Goal: Task Accomplishment & Management: Use online tool/utility

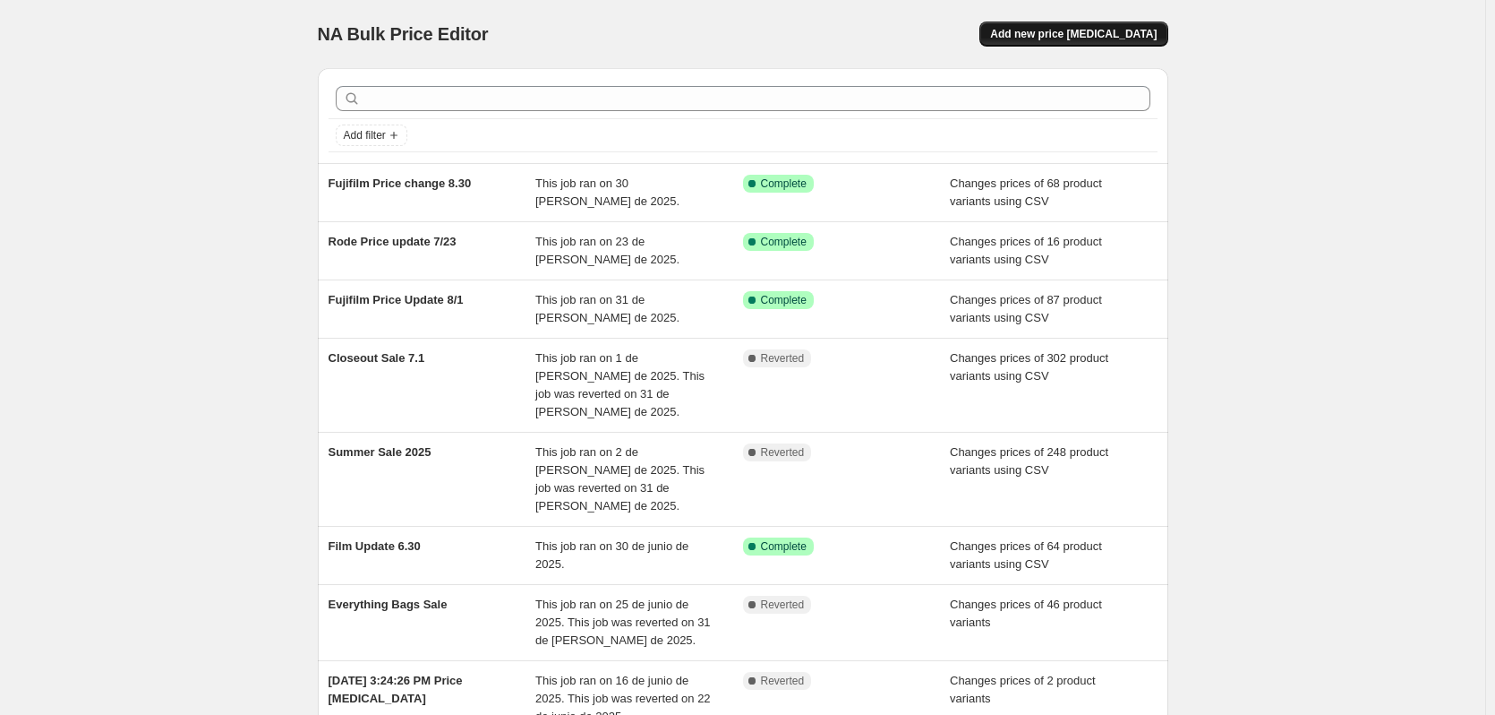
click at [1049, 38] on span "Add new price [MEDICAL_DATA]" at bounding box center [1073, 34] width 167 height 14
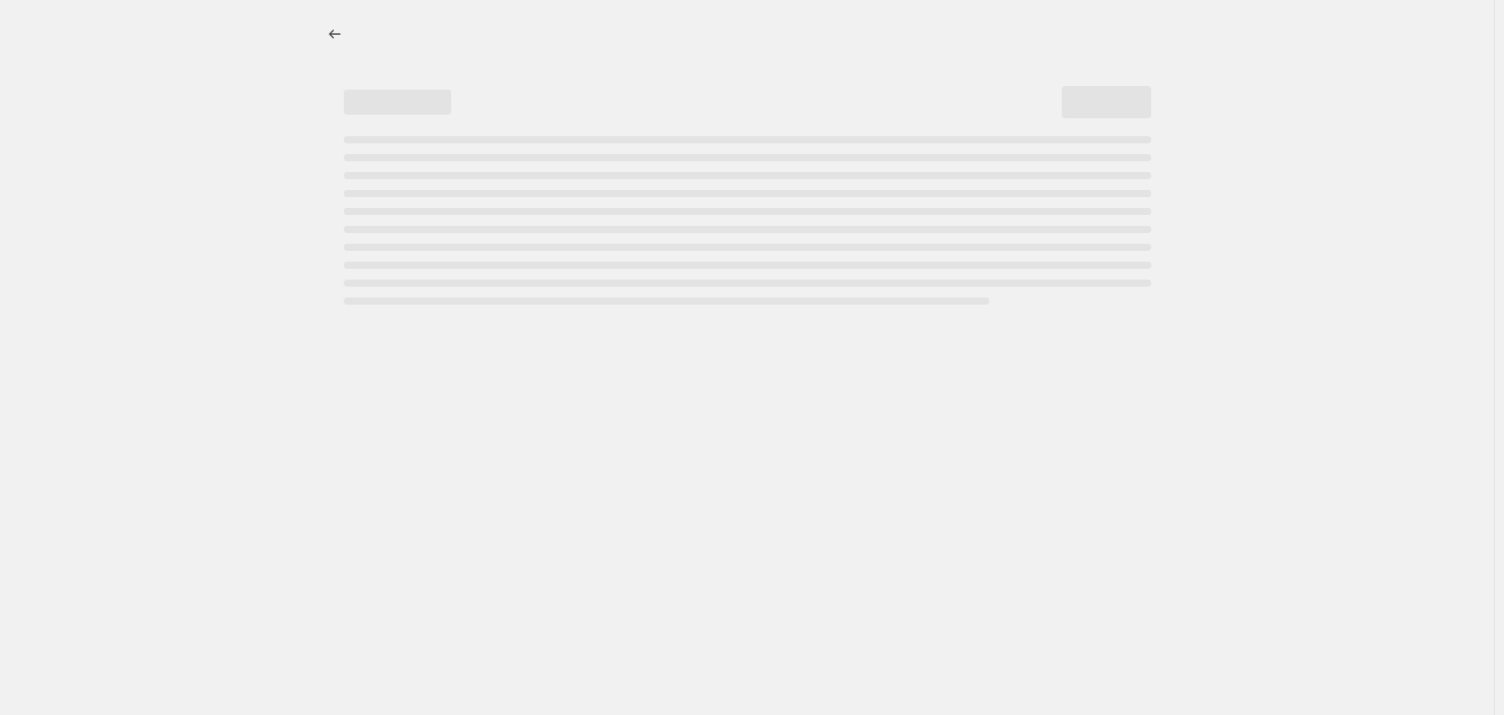
select select "percentage"
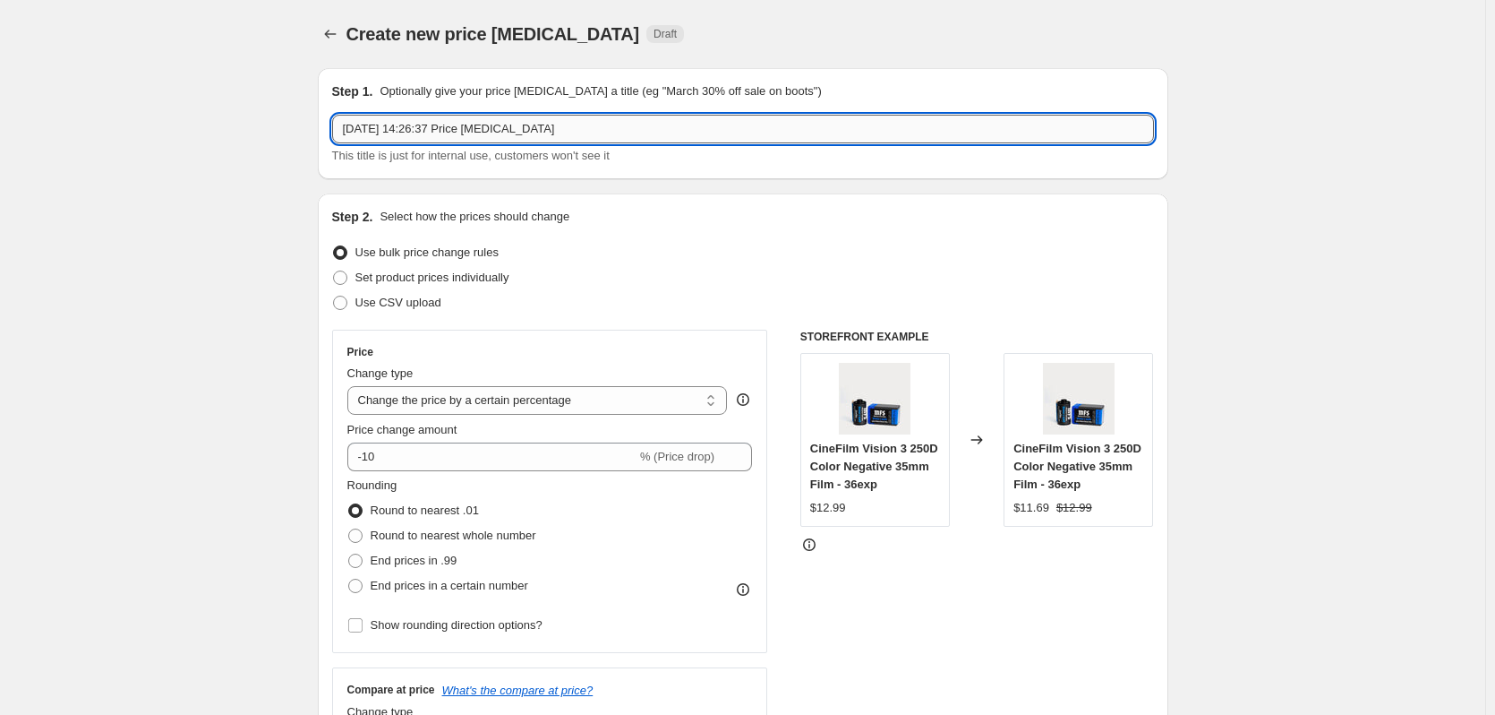
click at [550, 133] on input "[DATE] 14:26:37 Price [MEDICAL_DATA]" at bounding box center [743, 129] width 822 height 29
type input "iPhone 17 25% Pre-Order"
click at [390, 307] on span "Use CSV upload" at bounding box center [398, 301] width 86 height 13
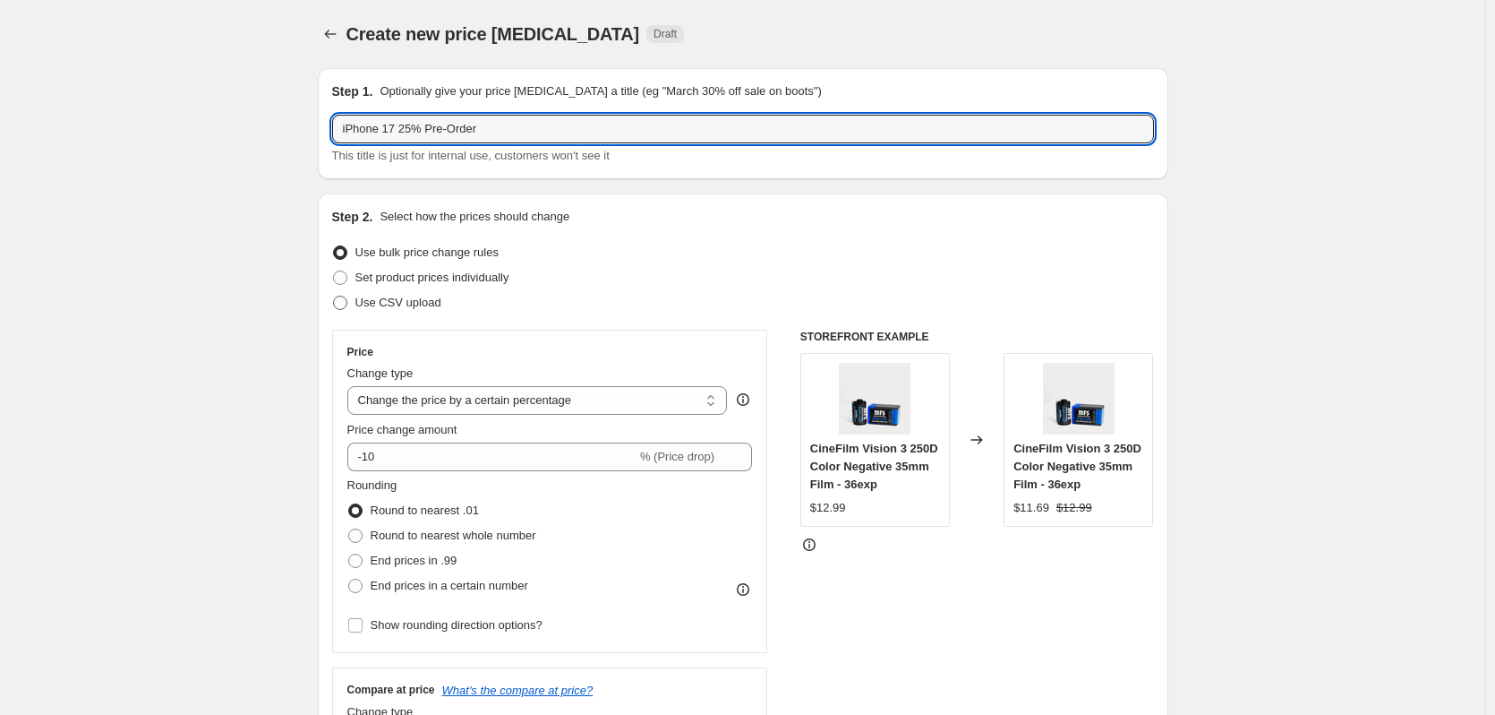
click at [334, 296] on input "Use CSV upload" at bounding box center [333, 295] width 1 height 1
radio input "true"
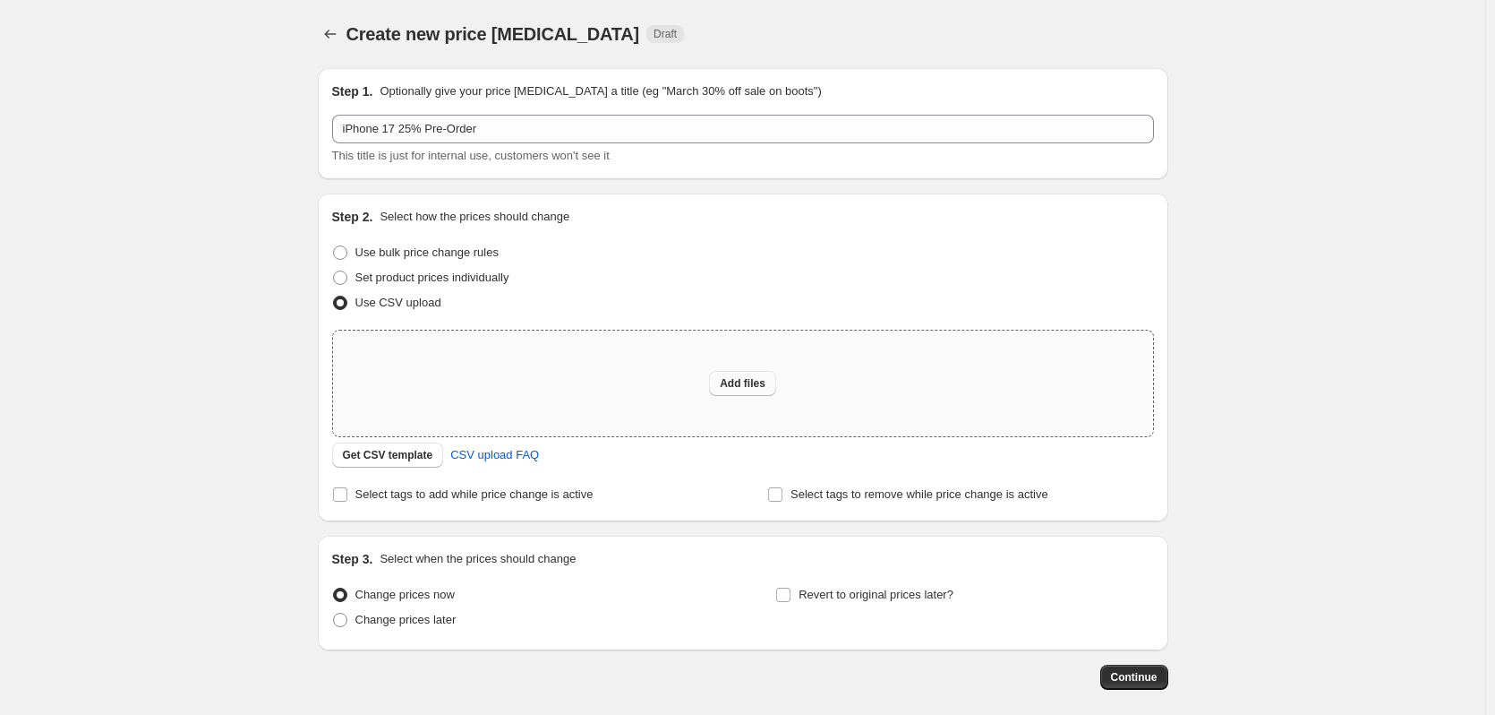
click at [751, 394] on button "Add files" at bounding box center [742, 383] width 67 height 25
type input "C:\fakepath\Flxpoint - Update Pricing - iPhone 17 Pre-order 25% Sale.csv"
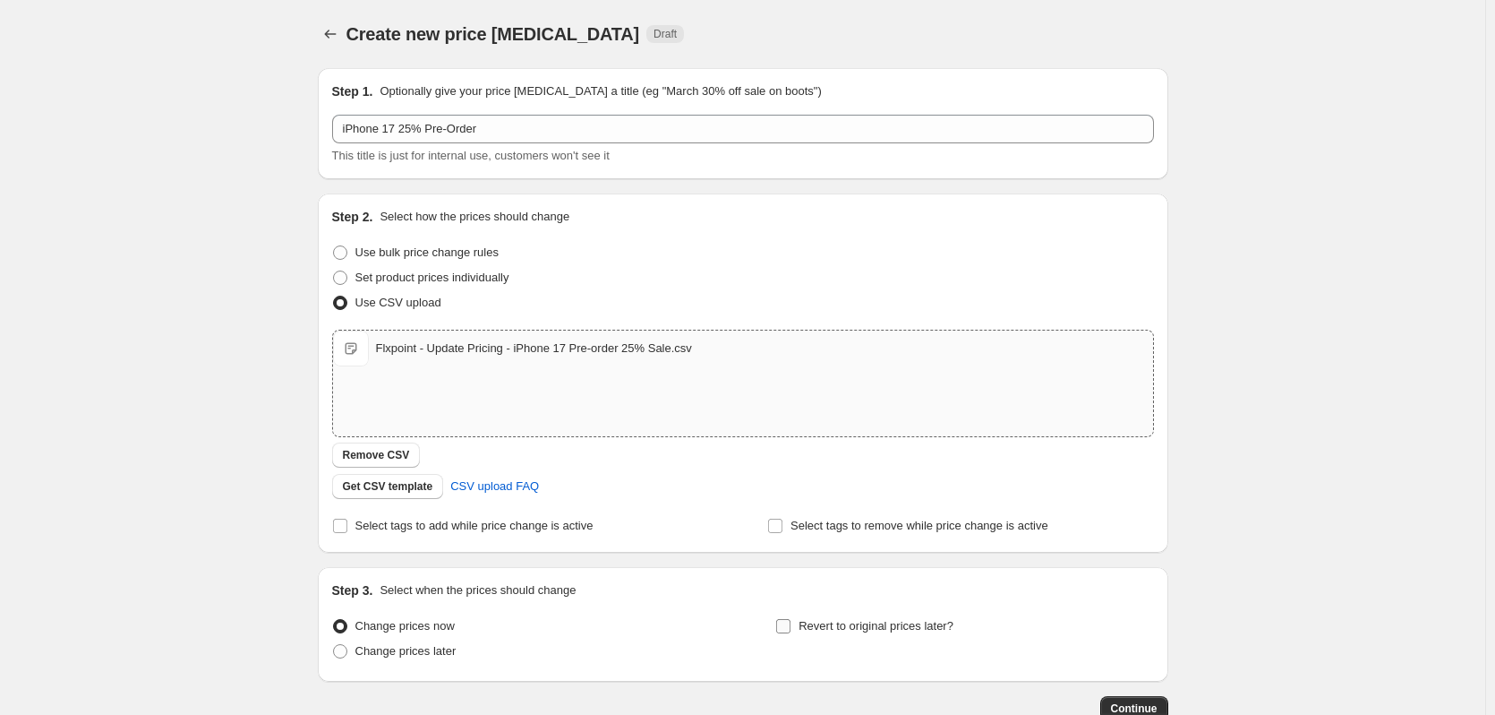
click at [831, 624] on span "Revert to original prices later?" at bounding box center [876, 625] width 155 height 13
click at [791, 624] on input "Revert to original prices later?" at bounding box center [783, 626] width 14 height 14
checkbox input "true"
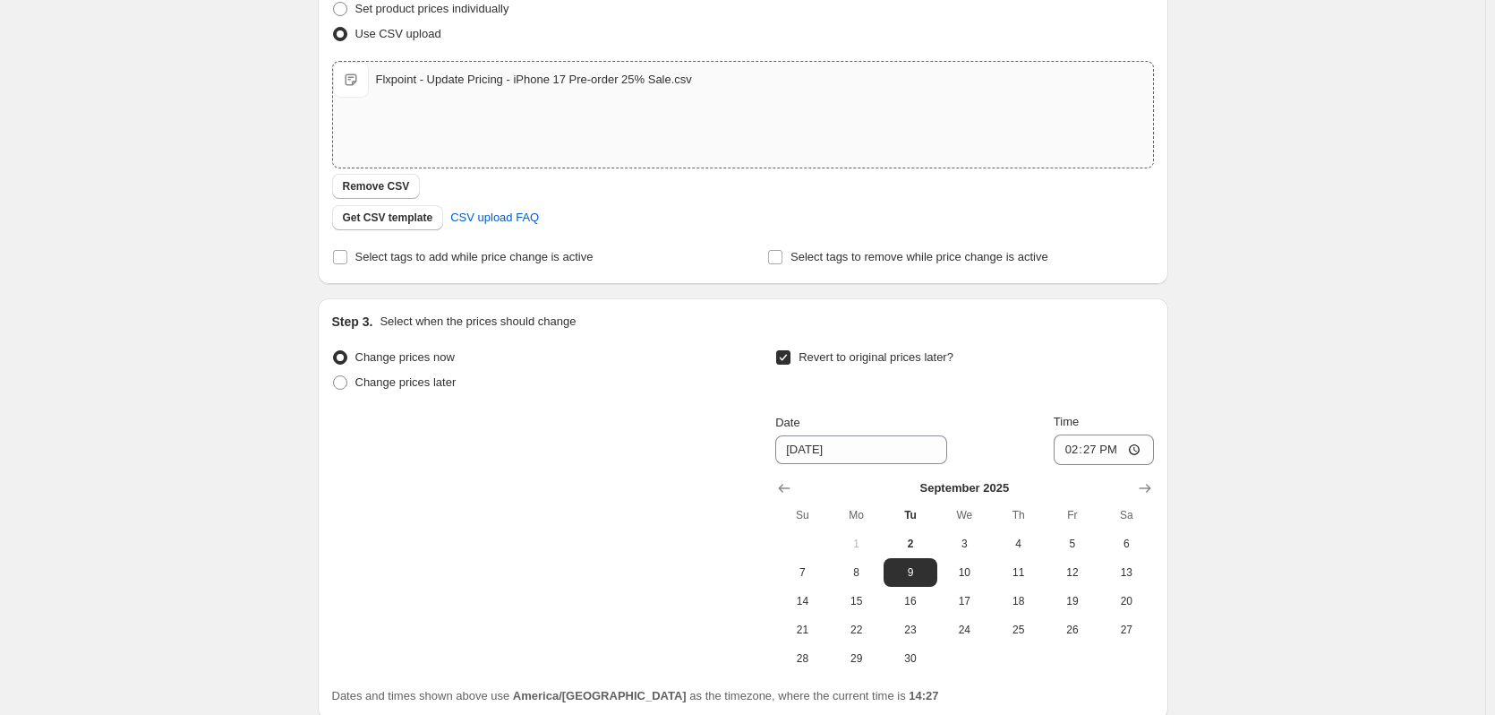
scroll to position [358, 0]
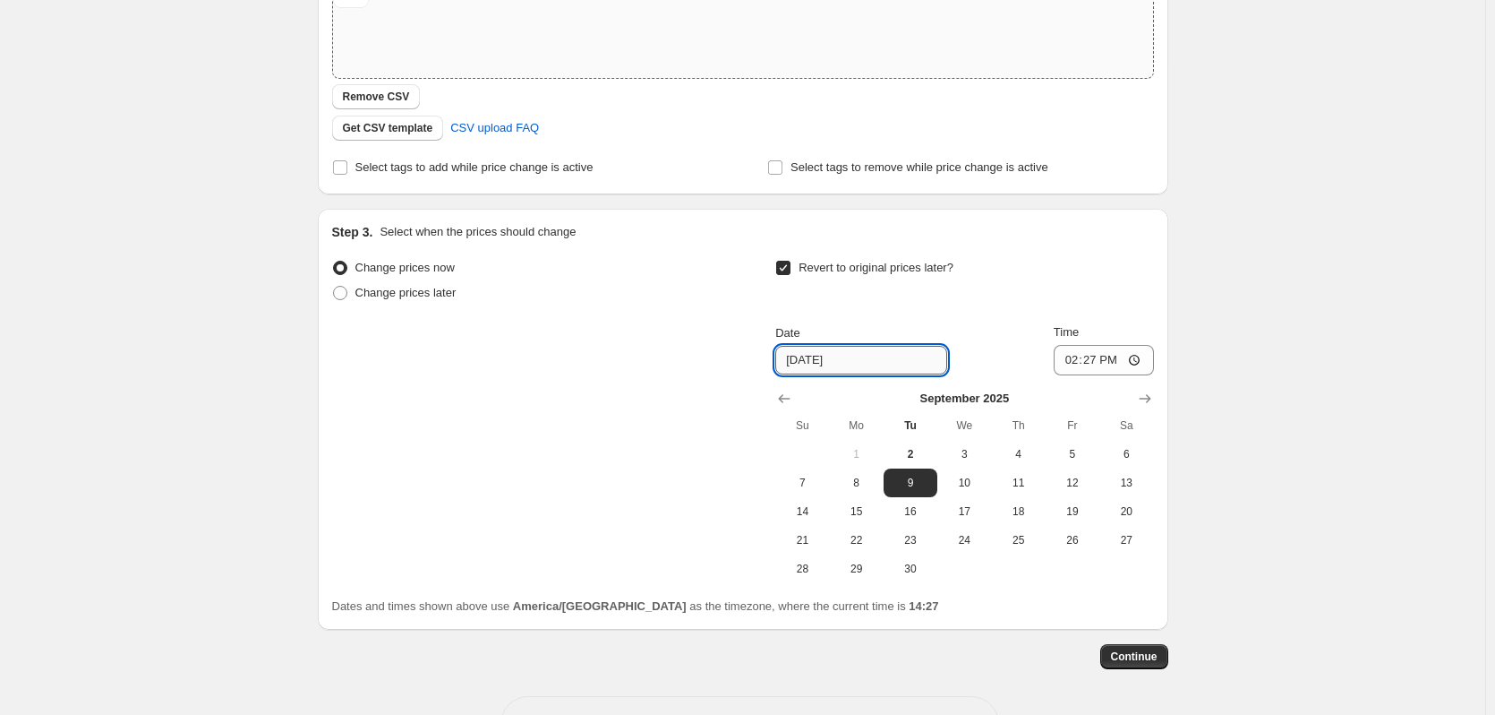
click at [894, 357] on input "[DATE]" at bounding box center [861, 360] width 172 height 29
click at [809, 358] on input "[DATE]" at bounding box center [861, 360] width 172 height 29
type input "[DATE]"
click at [1114, 364] on input "14:27" at bounding box center [1104, 360] width 100 height 30
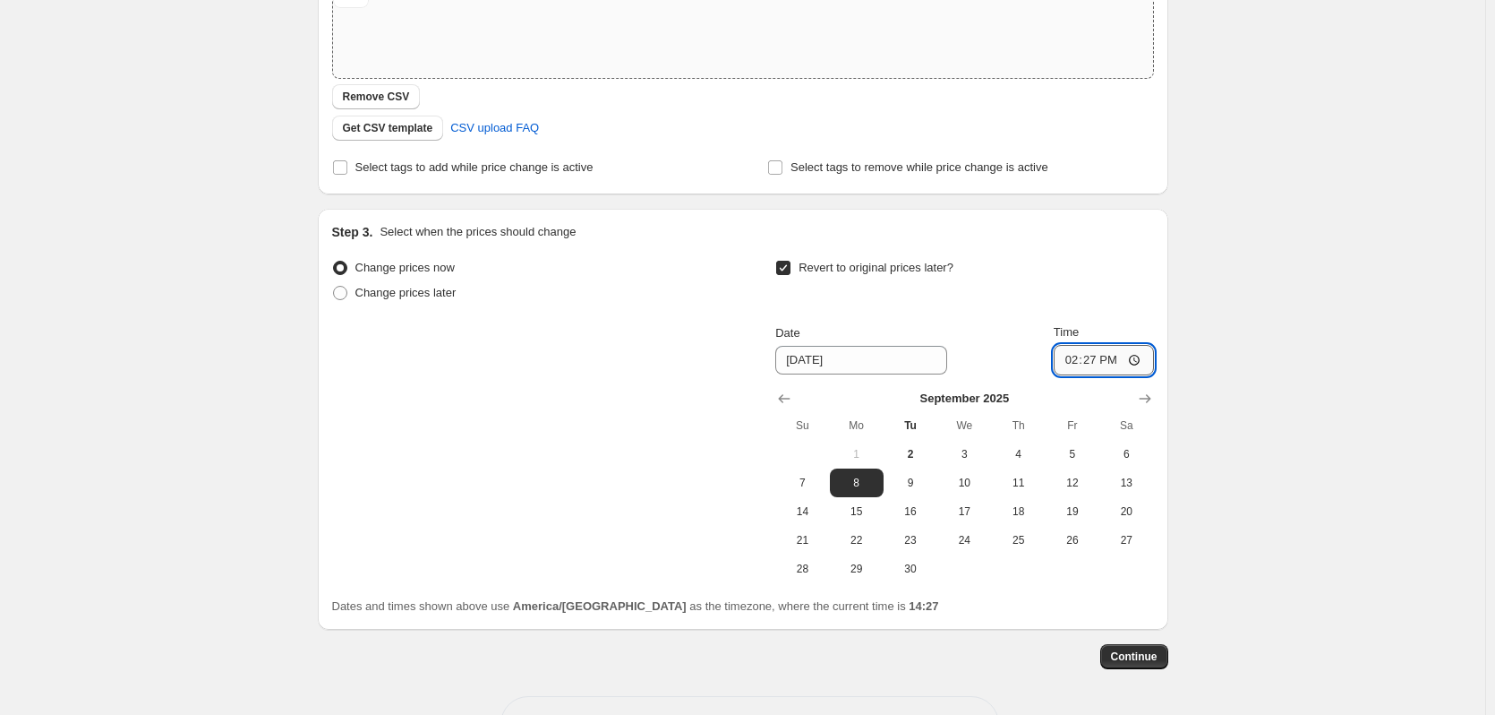
click at [1120, 363] on input "14:27" at bounding box center [1104, 360] width 100 height 30
click at [1102, 364] on input "14:27" at bounding box center [1104, 360] width 100 height 30
click at [985, 314] on div "Revert to original prices later? Date [DATE] Time 12:00 [DATE] Su Mo Tu We Th F…" at bounding box center [964, 419] width 378 height 328
click at [1107, 365] on input "12:00" at bounding box center [1104, 360] width 100 height 30
type input "00:00"
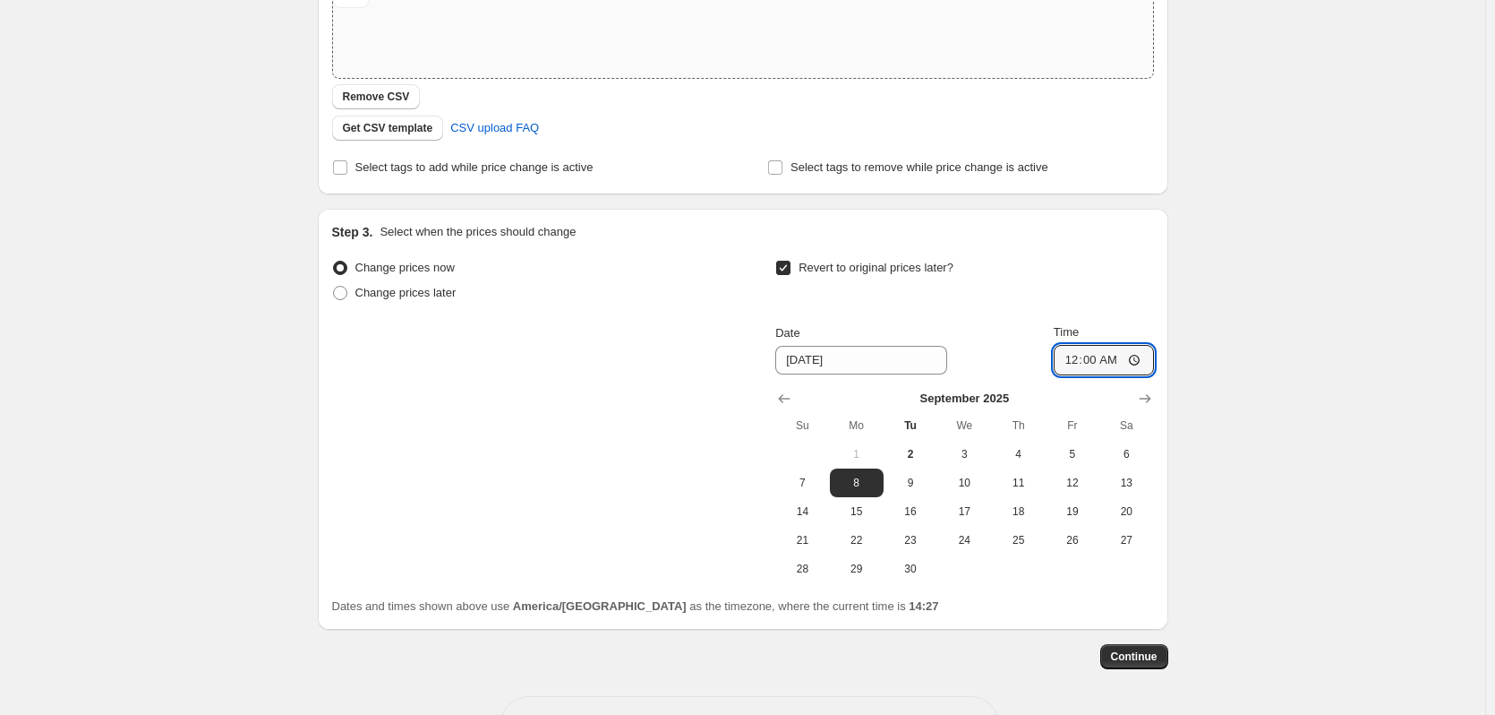
click at [1244, 364] on div "Create new price [MEDICAL_DATA]. This page is ready Create new price [MEDICAL_D…" at bounding box center [742, 210] width 1485 height 1136
click at [941, 333] on div "Date [DATE] Time 00:00" at bounding box center [964, 349] width 378 height 52
click at [1146, 358] on input "00:00" at bounding box center [1104, 360] width 100 height 30
click at [1259, 423] on div "Create new price [MEDICAL_DATA]. This page is ready Create new price [MEDICAL_D…" at bounding box center [742, 210] width 1485 height 1136
click at [1110, 655] on button "Continue" at bounding box center [1134, 656] width 68 height 25
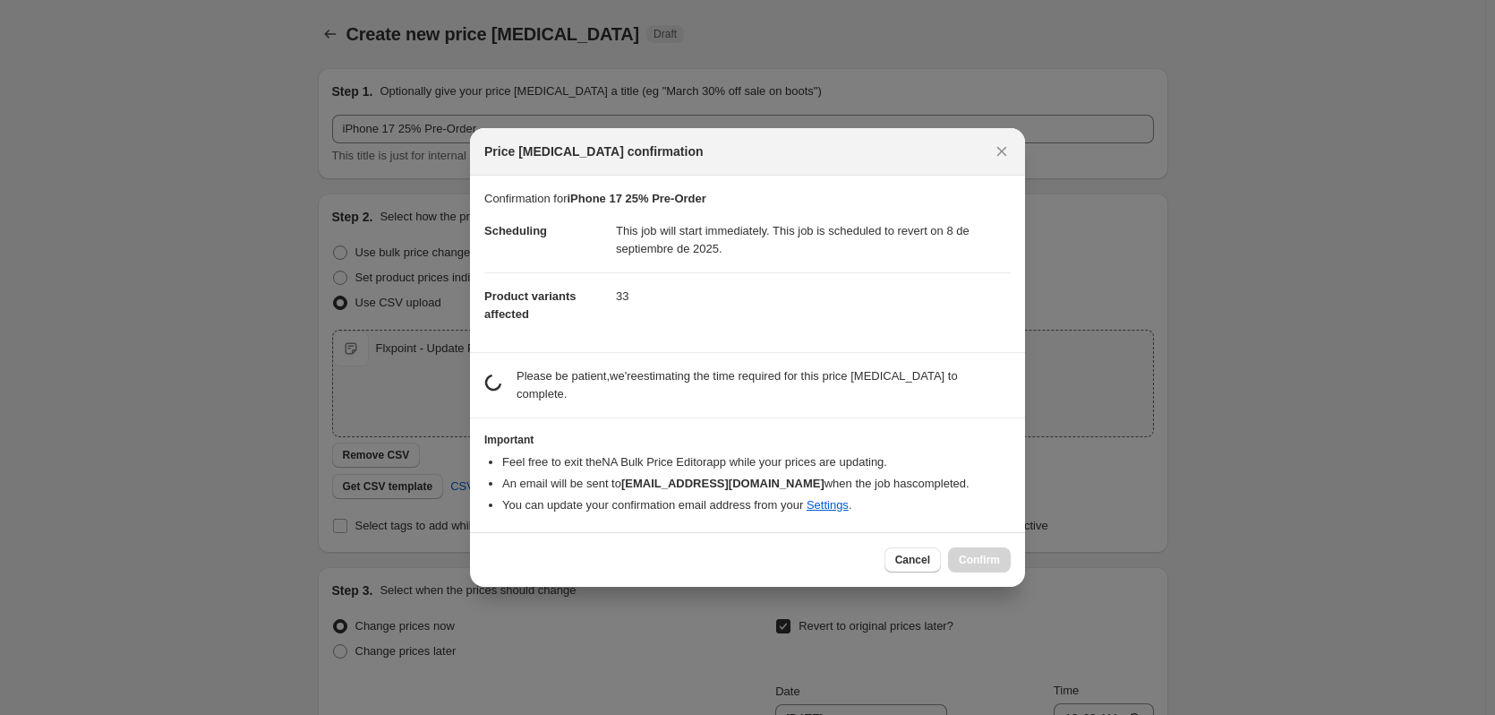
scroll to position [0, 0]
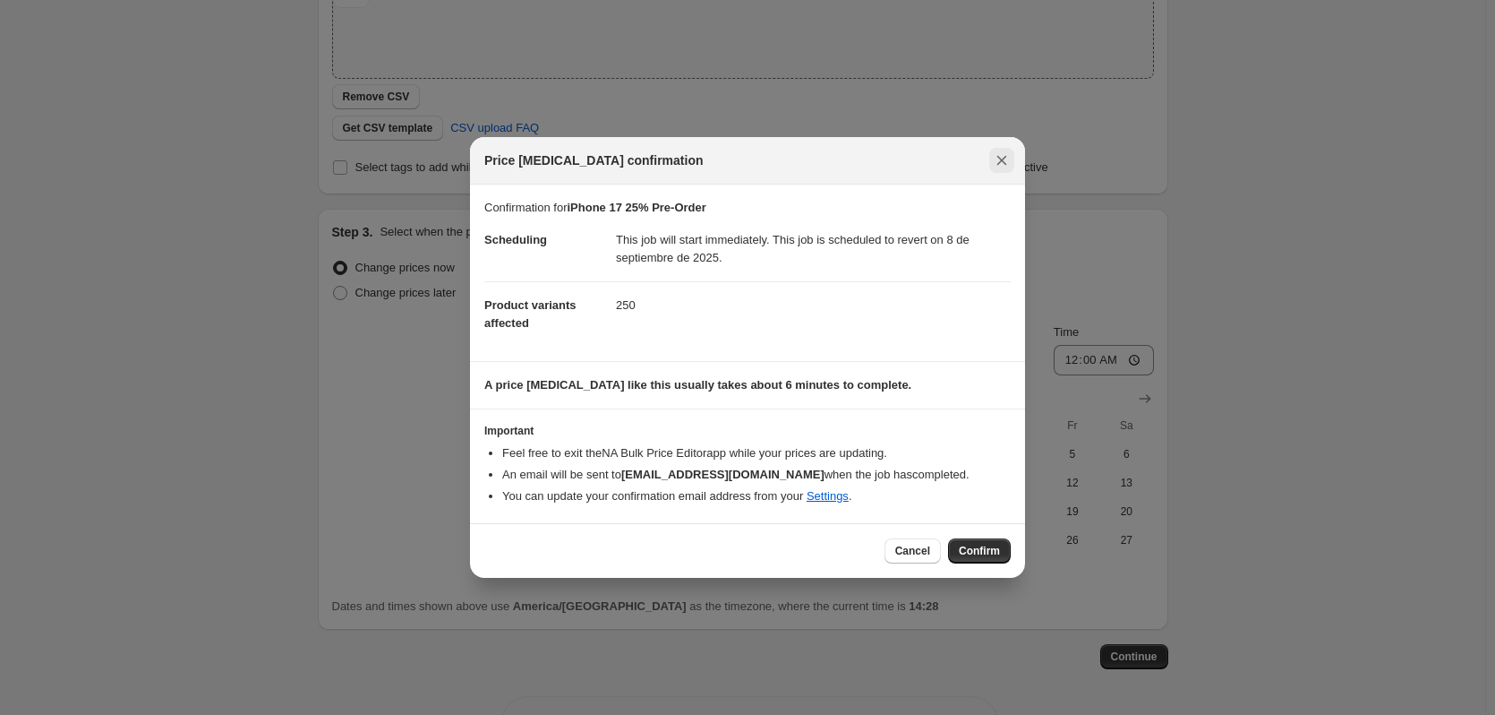
click at [994, 158] on icon "Close" at bounding box center [1002, 160] width 18 height 18
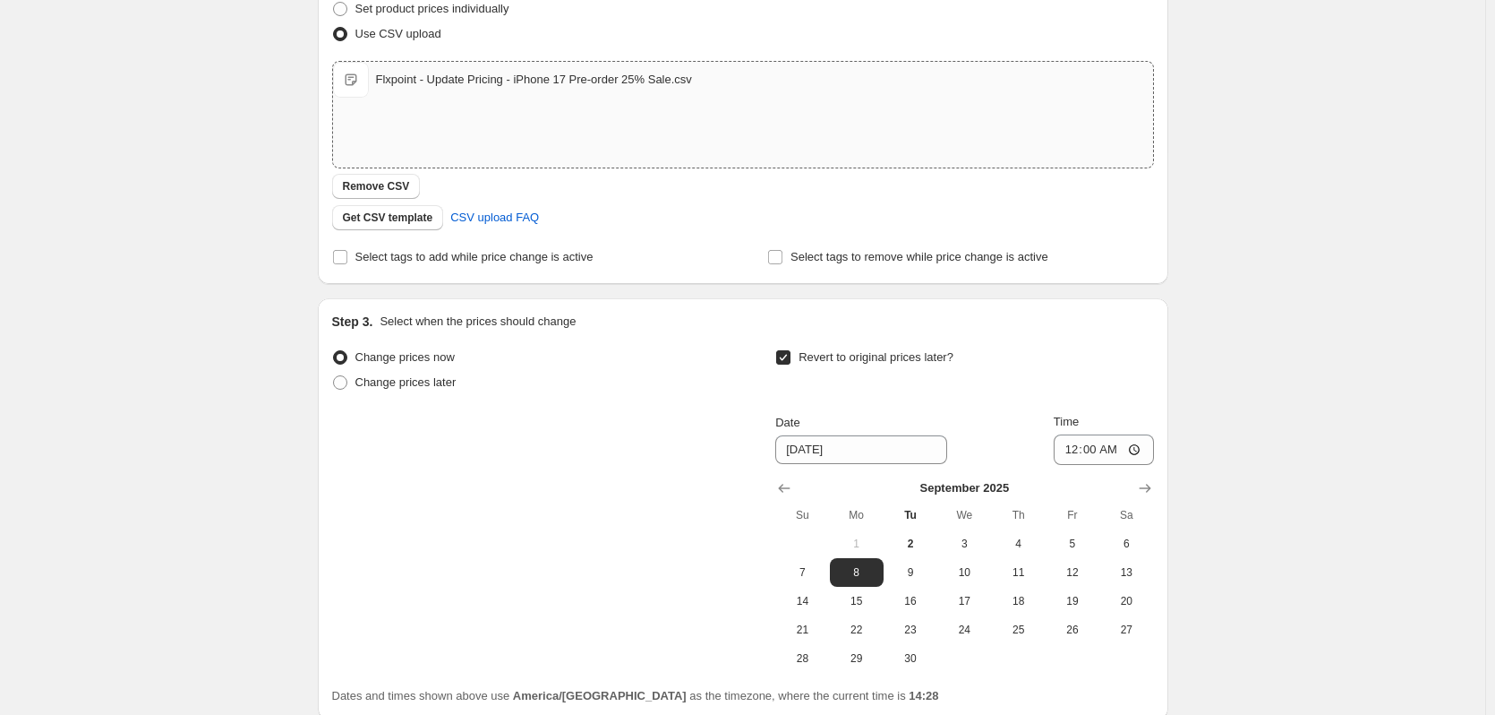
scroll to position [358, 0]
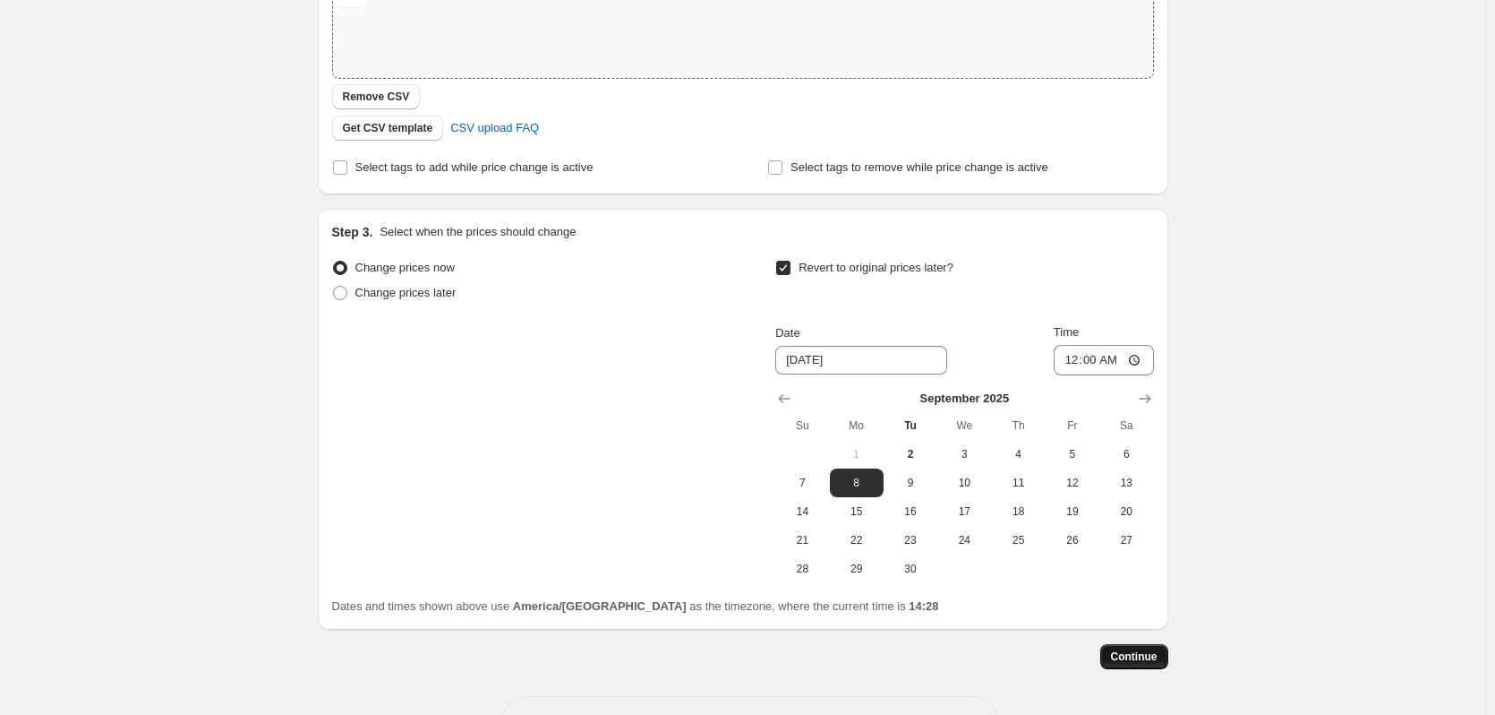
click at [1138, 656] on span "Continue" at bounding box center [1134, 656] width 47 height 14
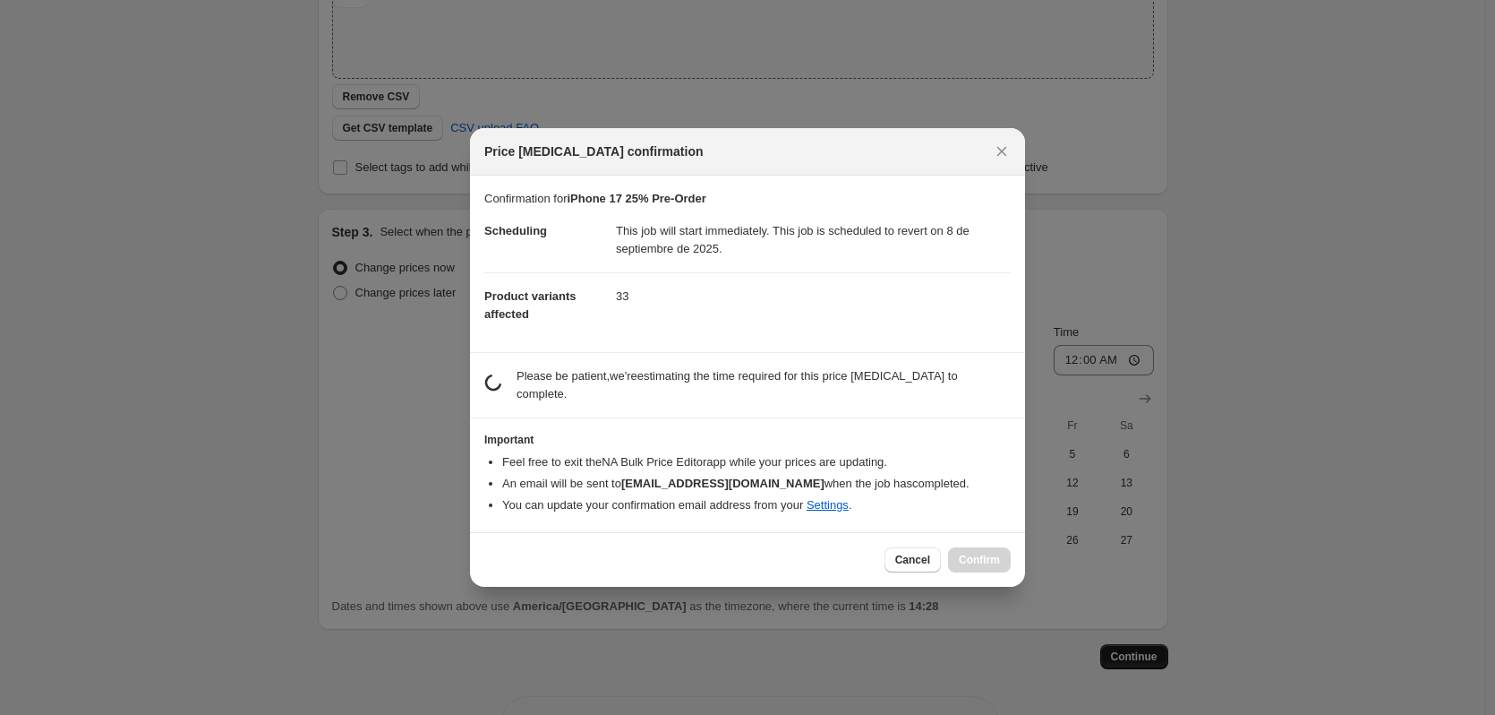
scroll to position [0, 0]
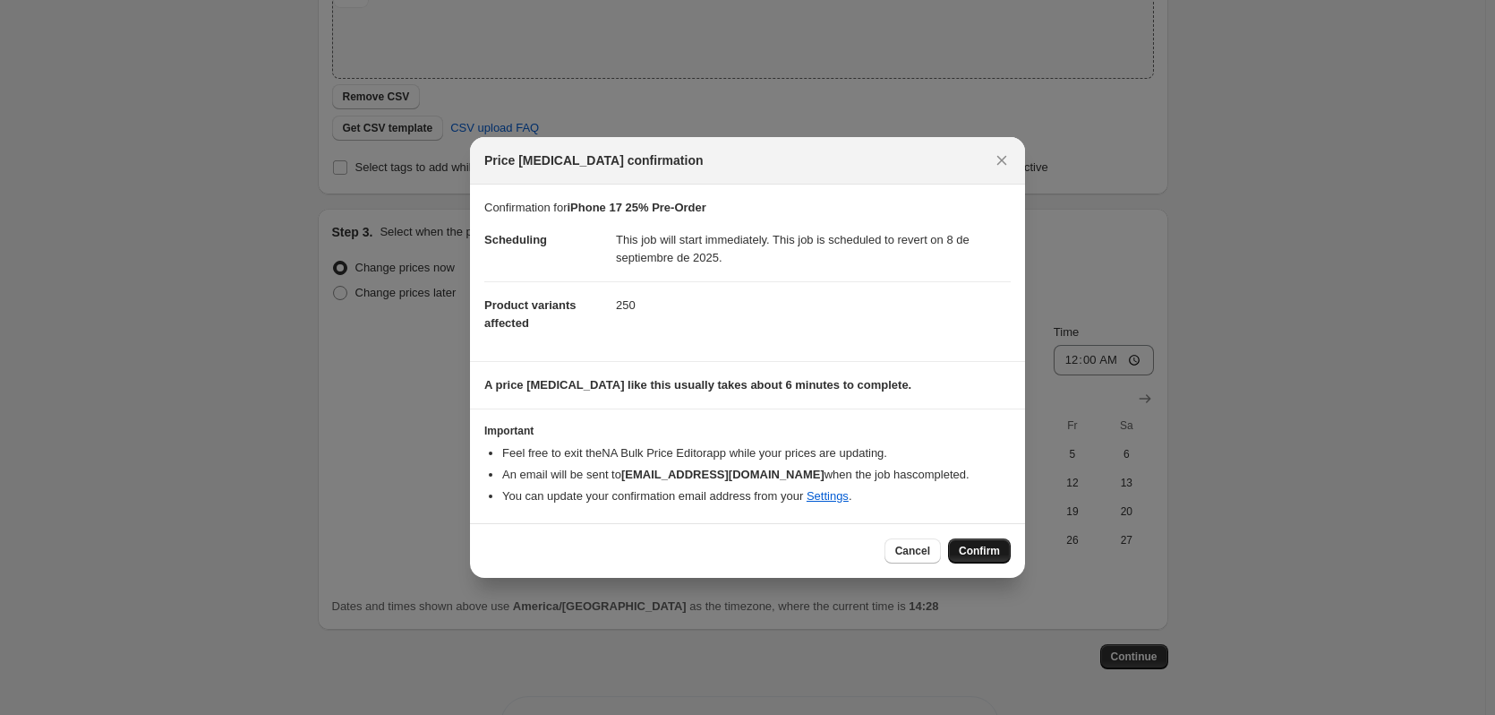
click at [995, 549] on span "Confirm" at bounding box center [979, 551] width 41 height 14
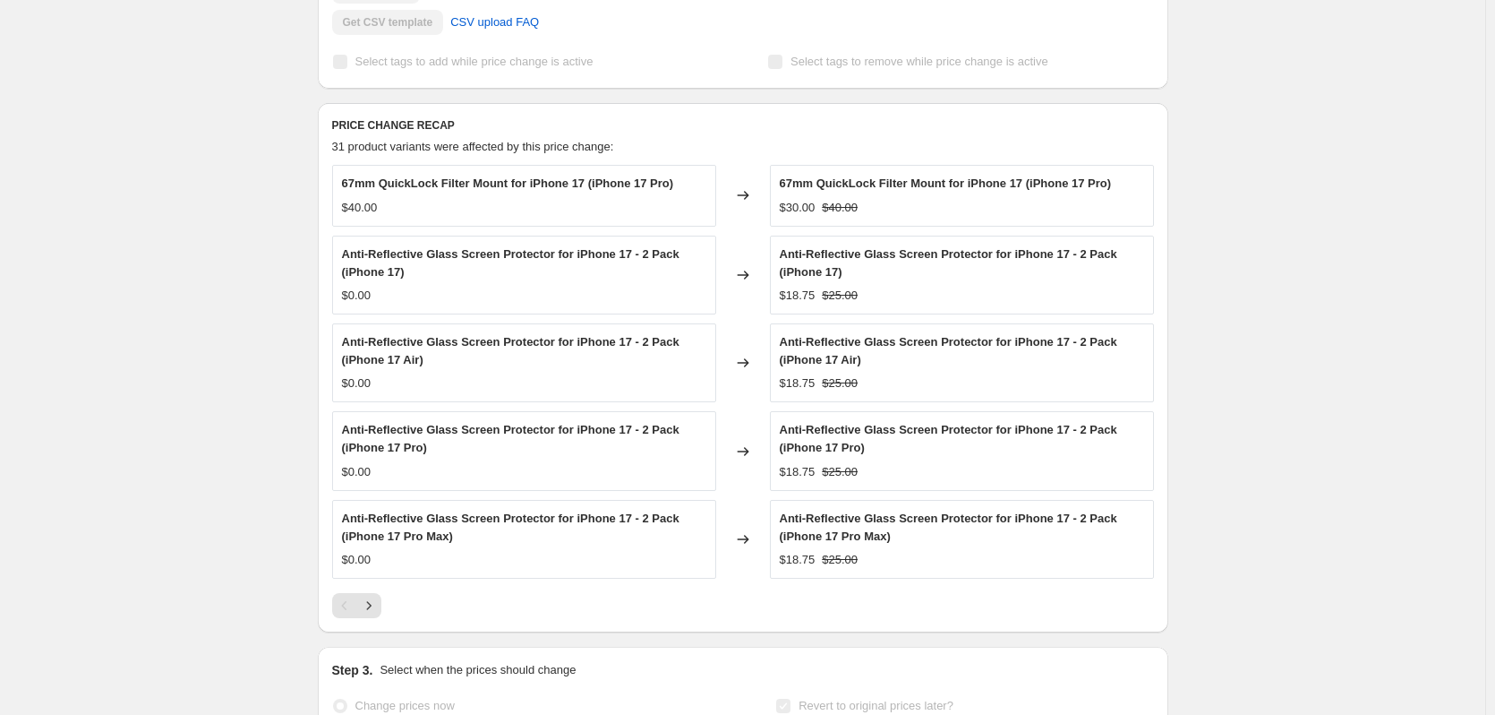
scroll to position [716, 0]
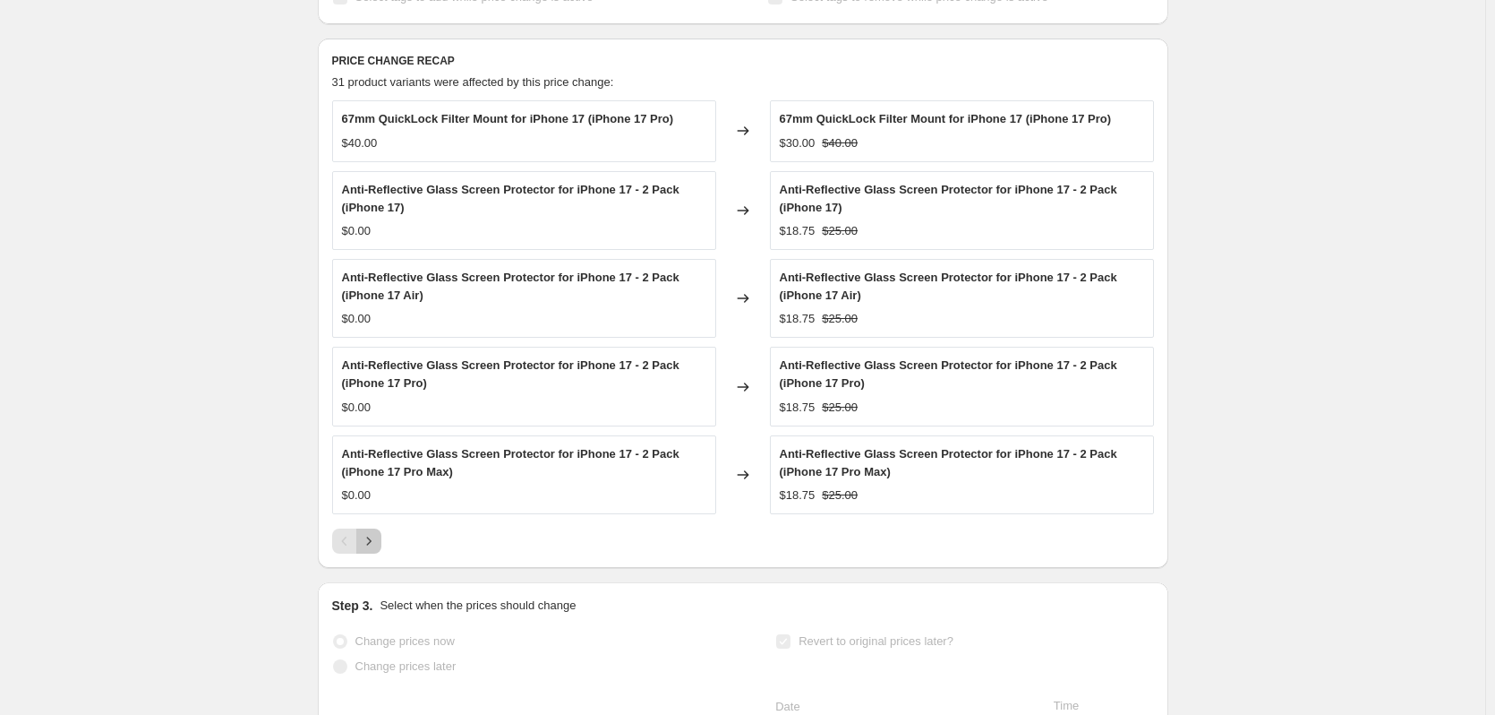
click at [378, 531] on button "Next" at bounding box center [368, 540] width 25 height 25
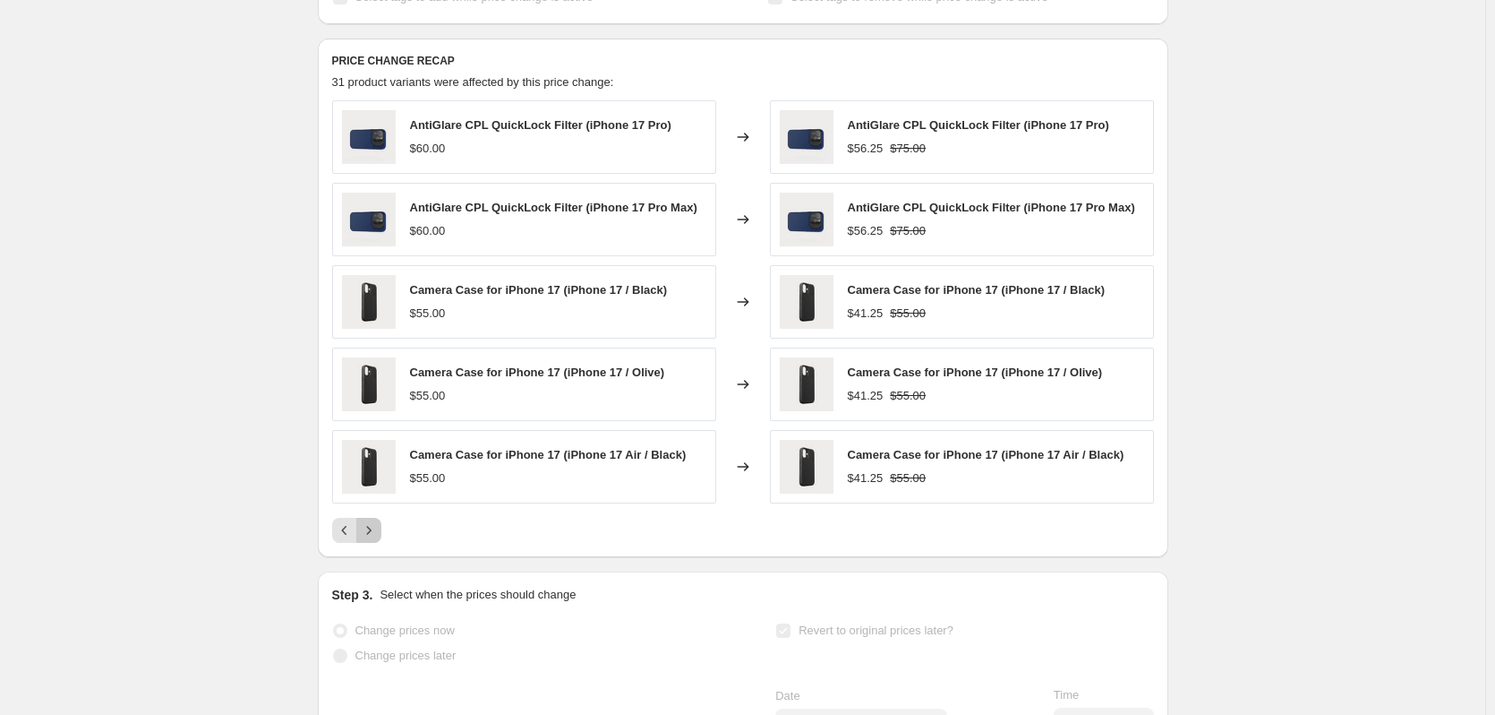
click at [381, 531] on button "Next" at bounding box center [368, 530] width 25 height 25
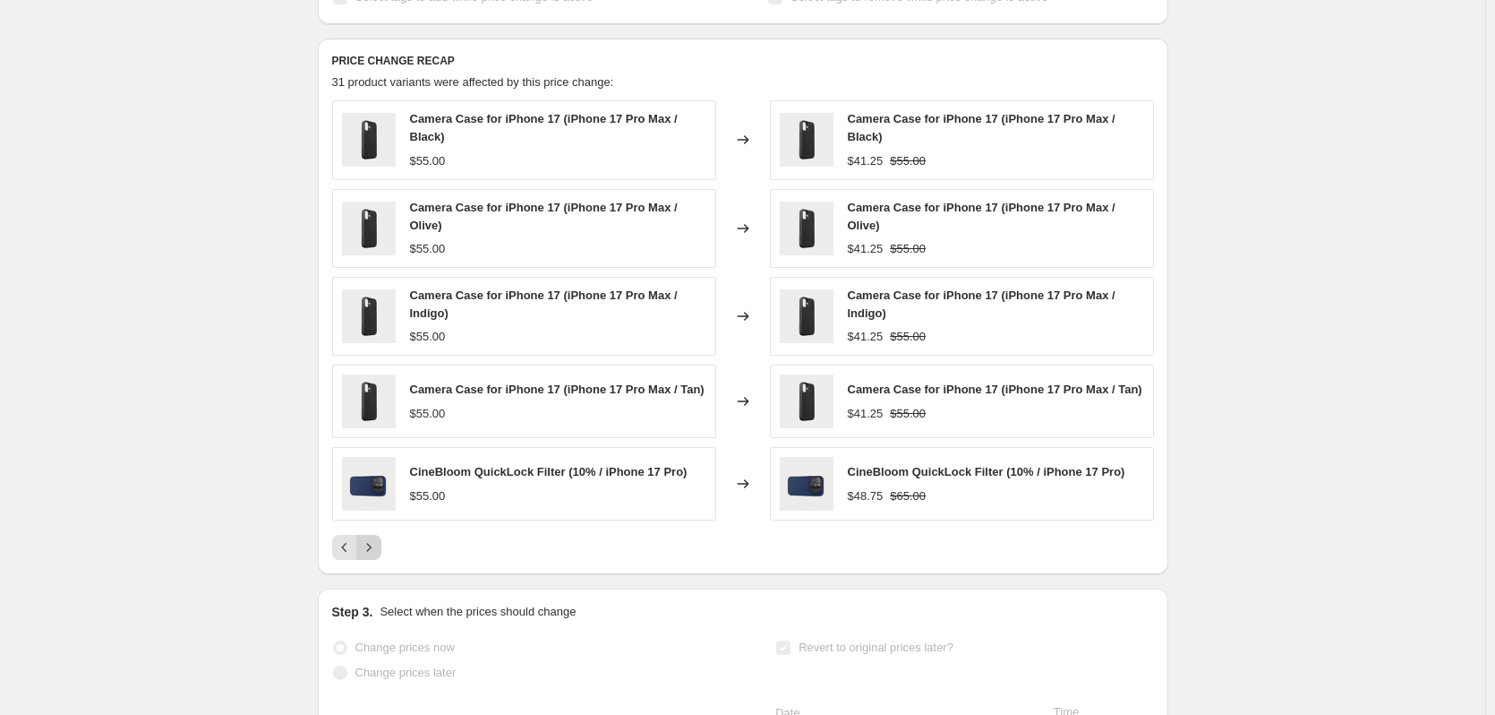
click at [382, 531] on div "Camera Case for iPhone 17 (iPhone 17 Pro Max / Black) $55.00 Changed to Camera …" at bounding box center [743, 329] width 822 height 459
